Goal: Information Seeking & Learning: Learn about a topic

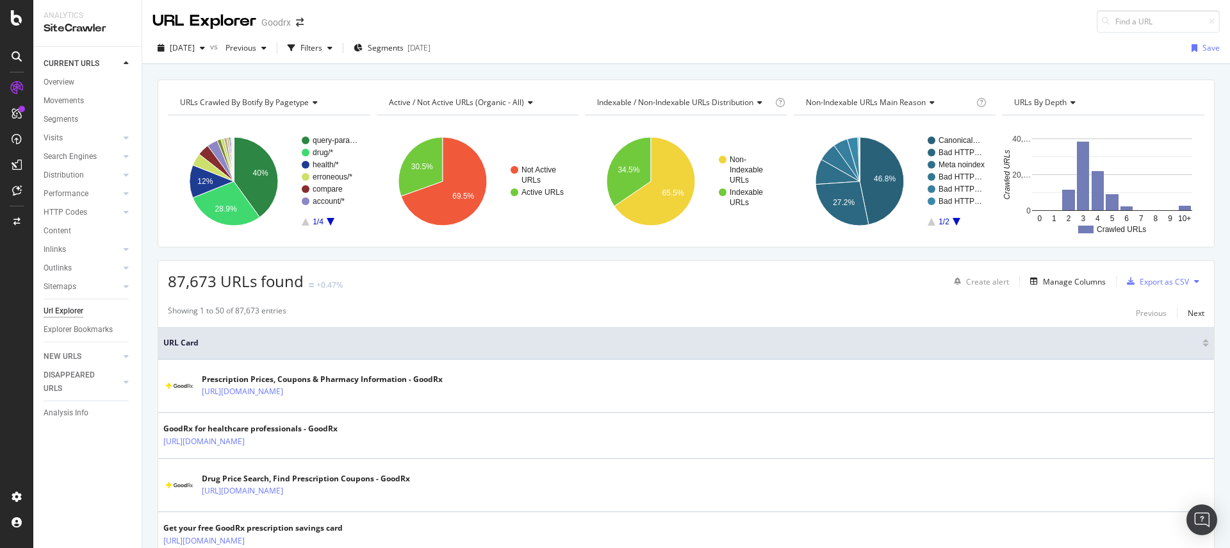
click at [449, 268] on div "87,673 URLs found +0.47% Create alert Manage Columns Export as CSV" at bounding box center [686, 276] width 1056 height 31
click at [183, 47] on span "[DATE]" at bounding box center [182, 47] width 25 height 11
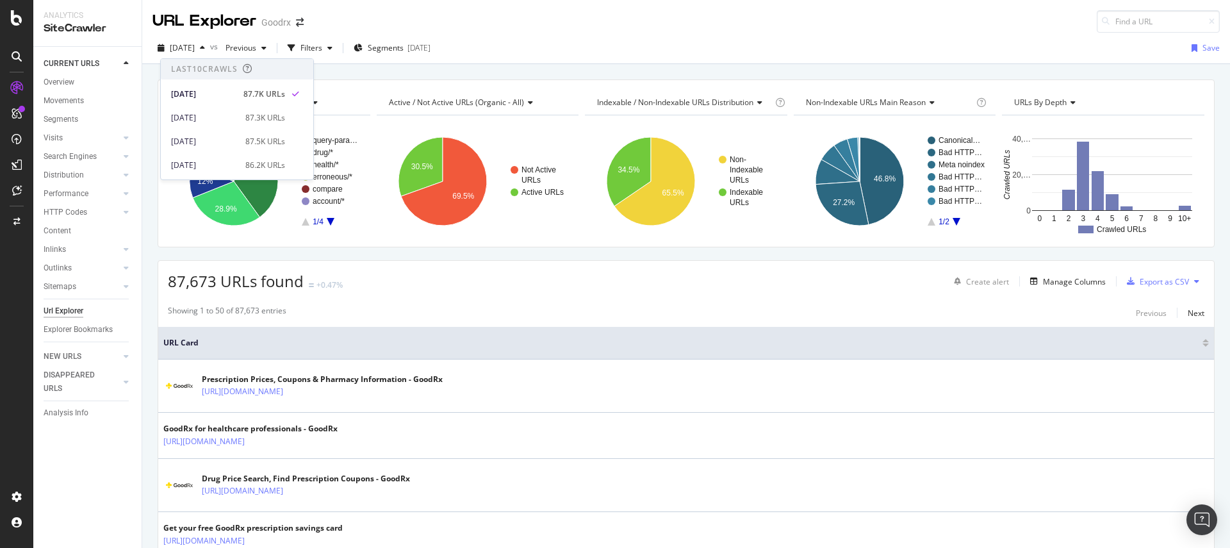
click at [554, 31] on div "URL Explorer Goodrx" at bounding box center [686, 16] width 1088 height 33
